Goal: Contribute content: Add original content to the website for others to see

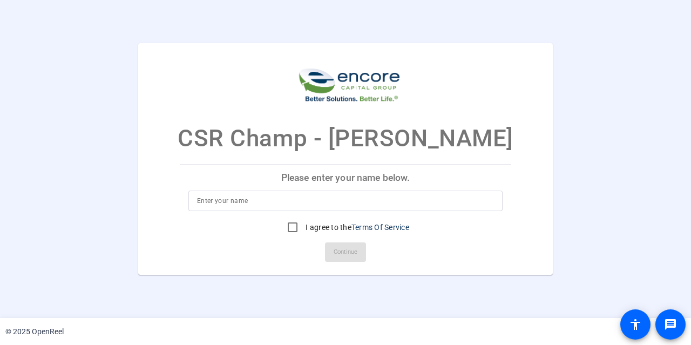
click at [335, 202] on input at bounding box center [345, 200] width 297 height 13
type input "TEST"
click at [290, 227] on input "I agree to the Terms Of Service" at bounding box center [293, 227] width 22 height 22
checkbox input "true"
click at [339, 247] on span "Continue" at bounding box center [346, 252] width 24 height 16
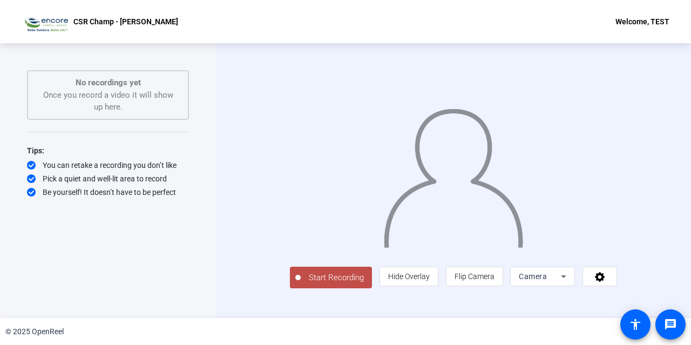
click at [301, 284] on span "Start Recording" at bounding box center [336, 278] width 71 height 12
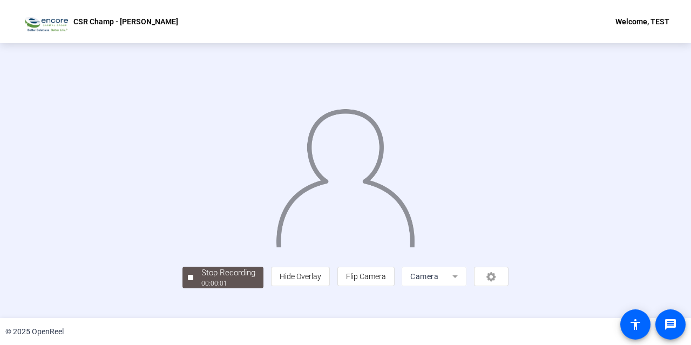
scroll to position [52, 0]
click at [188, 280] on div at bounding box center [190, 277] width 5 height 5
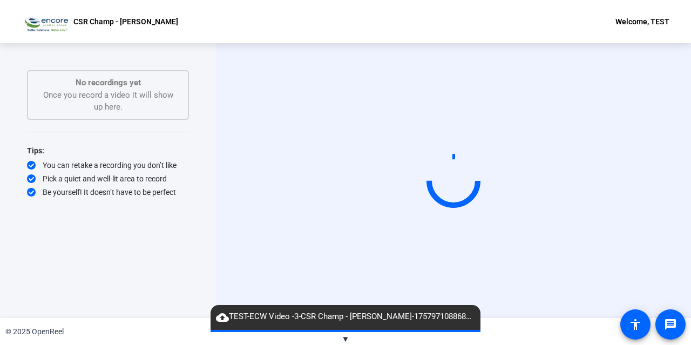
click at [345, 338] on span "▼" at bounding box center [346, 339] width 8 height 10
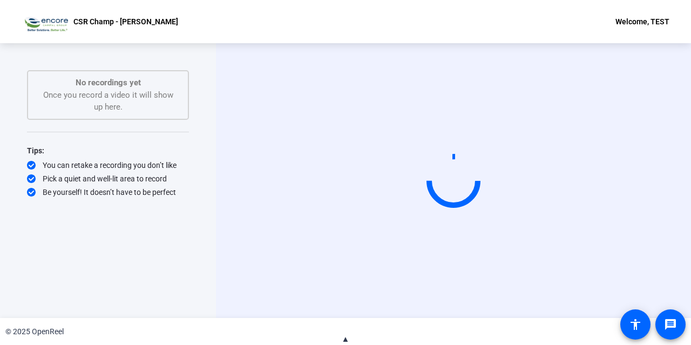
click at [345, 338] on span "▲" at bounding box center [346, 339] width 8 height 10
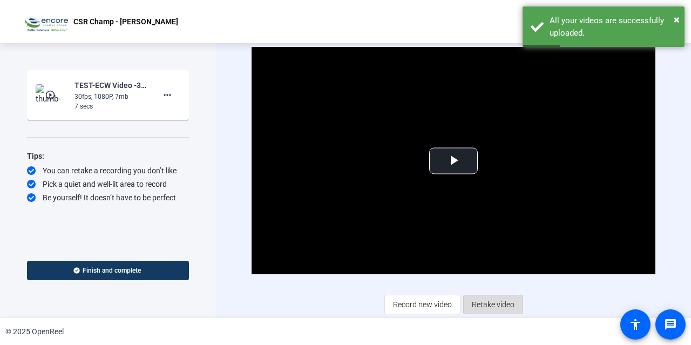
click at [486, 303] on span "Retake video" at bounding box center [493, 304] width 43 height 21
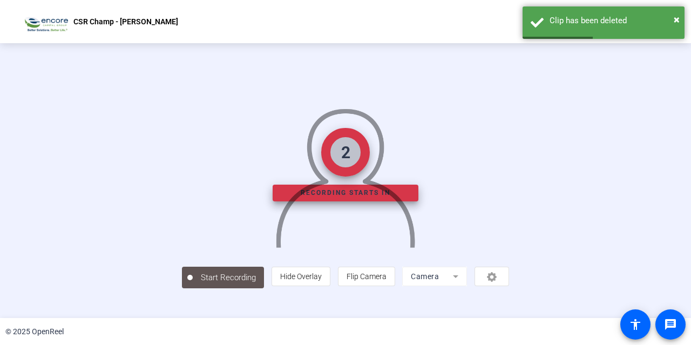
scroll to position [52, 0]
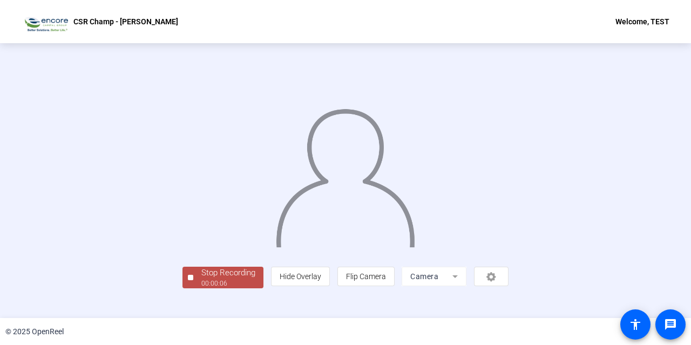
click at [201, 288] on div "00:00:06" at bounding box center [228, 284] width 54 height 10
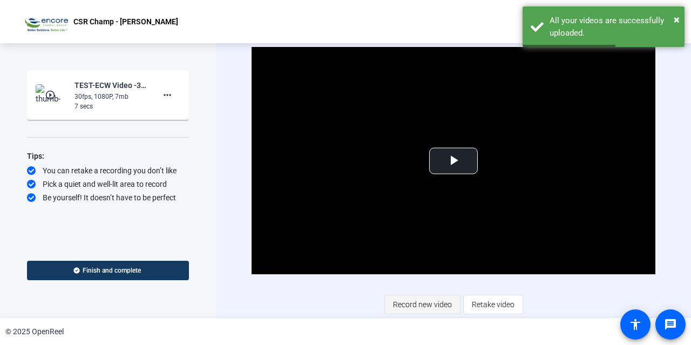
click at [443, 304] on span "Record new video" at bounding box center [422, 304] width 59 height 21
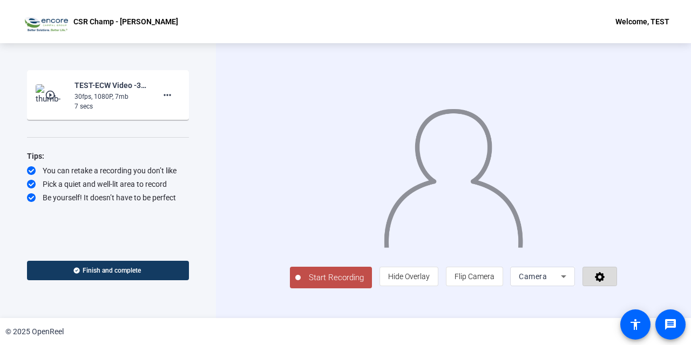
click at [606, 282] on icon at bounding box center [600, 276] width 12 height 11
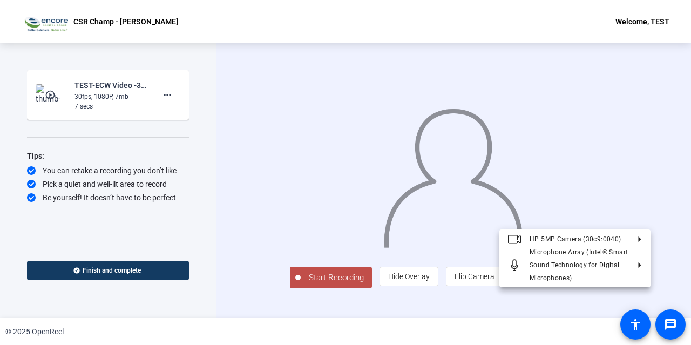
drag, startPoint x: 636, startPoint y: 302, endPoint x: 560, endPoint y: 311, distance: 76.1
click at [560, 311] on div at bounding box center [345, 172] width 691 height 345
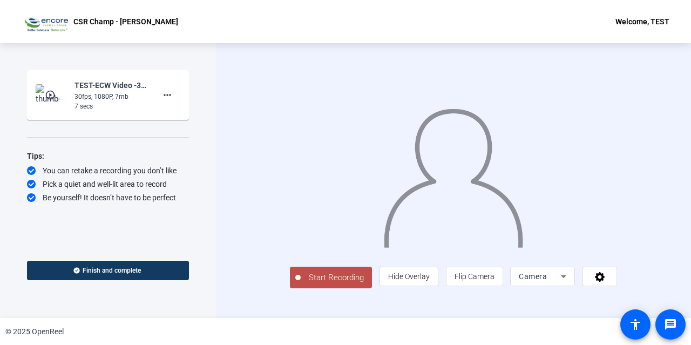
click at [547, 281] on span "Camera" at bounding box center [533, 276] width 28 height 9
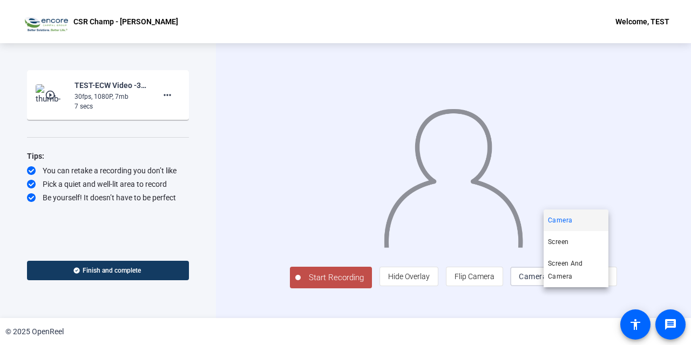
click at [571, 297] on div at bounding box center [345, 172] width 691 height 345
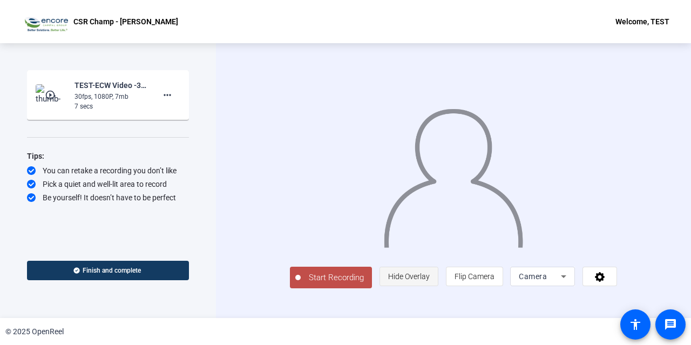
click at [430, 281] on span "Hide Overlay" at bounding box center [409, 276] width 42 height 9
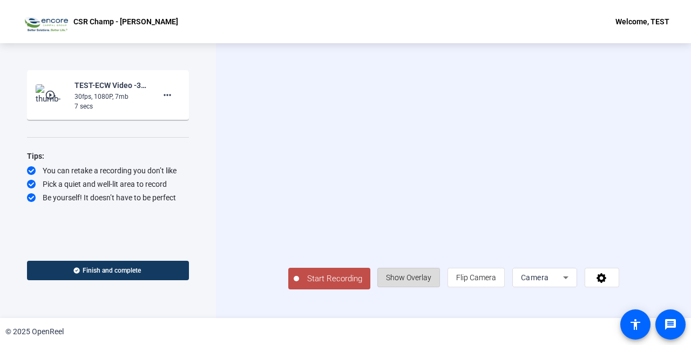
click at [431, 282] on span "Show Overlay" at bounding box center [408, 277] width 45 height 9
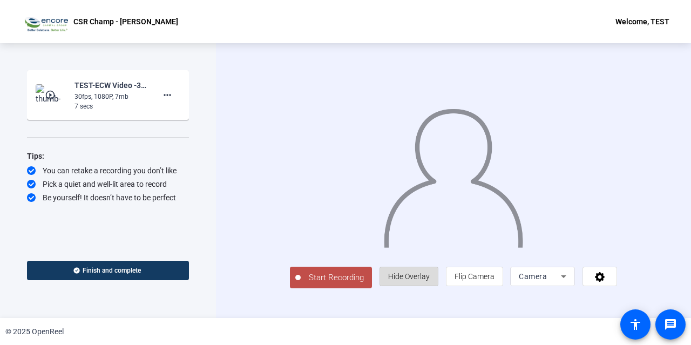
click at [430, 281] on span "Hide Overlay" at bounding box center [409, 276] width 42 height 9
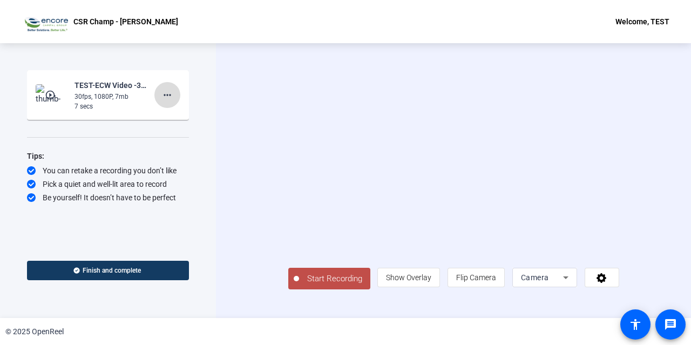
click at [172, 98] on mat-icon "more_horiz" at bounding box center [167, 95] width 13 height 13
click at [190, 116] on span "Delete clip" at bounding box center [184, 117] width 43 height 13
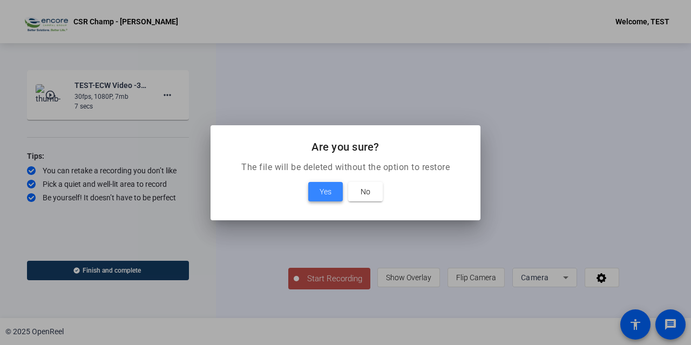
click at [326, 187] on span "Yes" at bounding box center [326, 191] width 12 height 13
